Goal: Find specific page/section: Find specific page/section

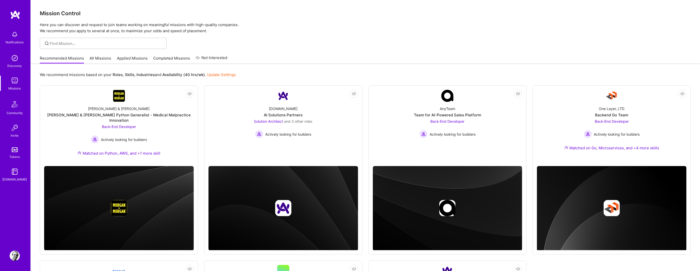
click at [91, 59] on link "All Missions" at bounding box center [101, 60] width 22 height 8
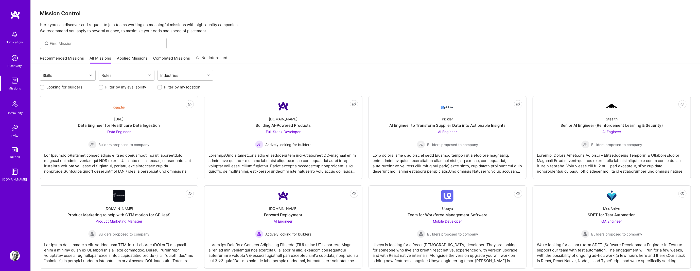
click at [43, 87] on input "Looking for builders" at bounding box center [43, 88] width 4 height 4
checkbox input "true"
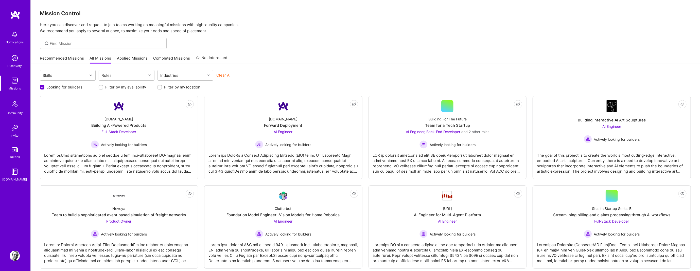
click at [159, 86] on input "Filter by my location" at bounding box center [160, 88] width 4 height 4
checkbox input "true"
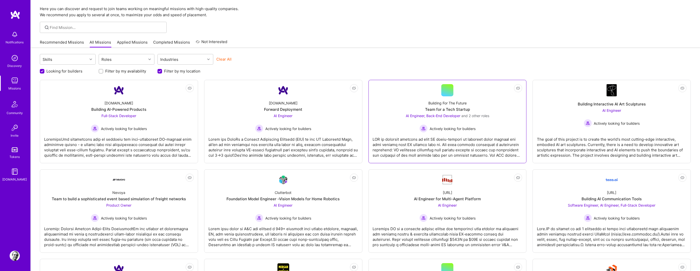
scroll to position [12, 0]
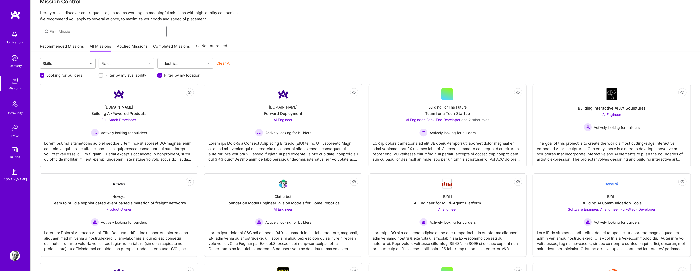
click at [76, 30] on input at bounding box center [106, 31] width 113 height 5
type input "go"
click at [45, 31] on icon at bounding box center [47, 32] width 6 height 6
click at [46, 31] on icon at bounding box center [47, 32] width 6 height 6
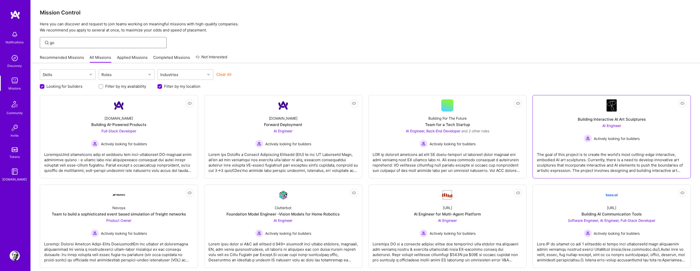
scroll to position [0, 0]
